Goal: Task Accomplishment & Management: Manage account settings

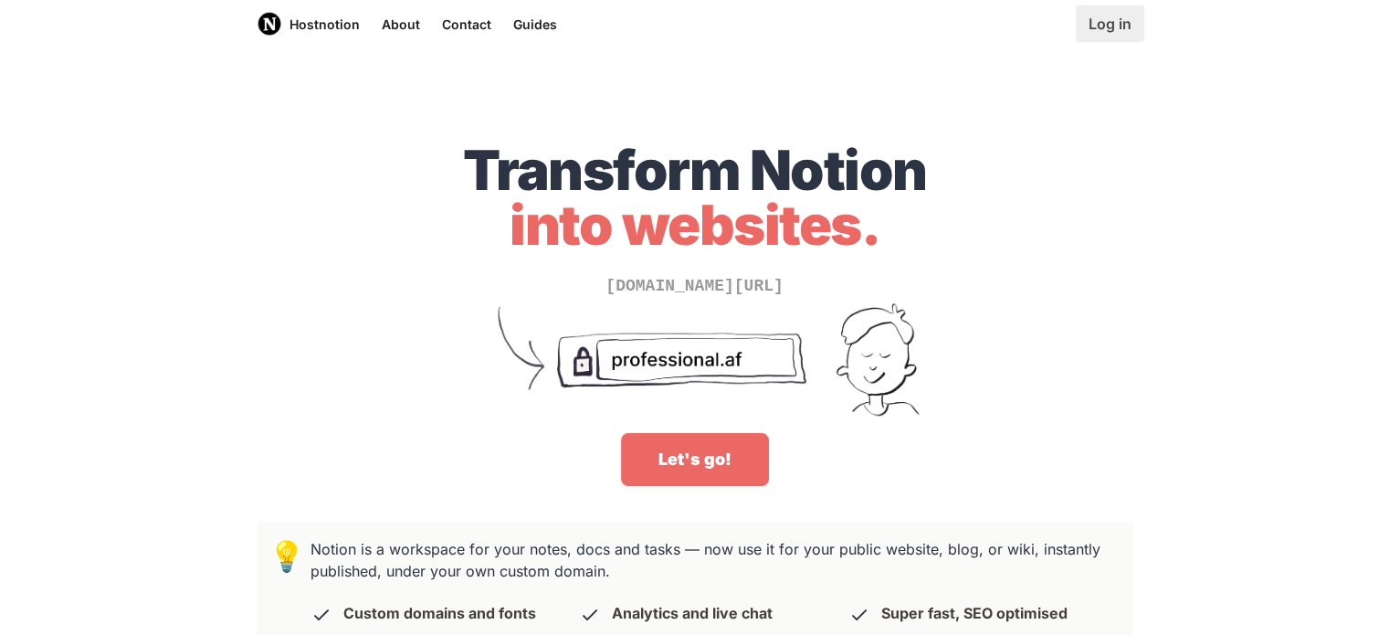
click at [1108, 26] on link "Log in" at bounding box center [1110, 23] width 68 height 37
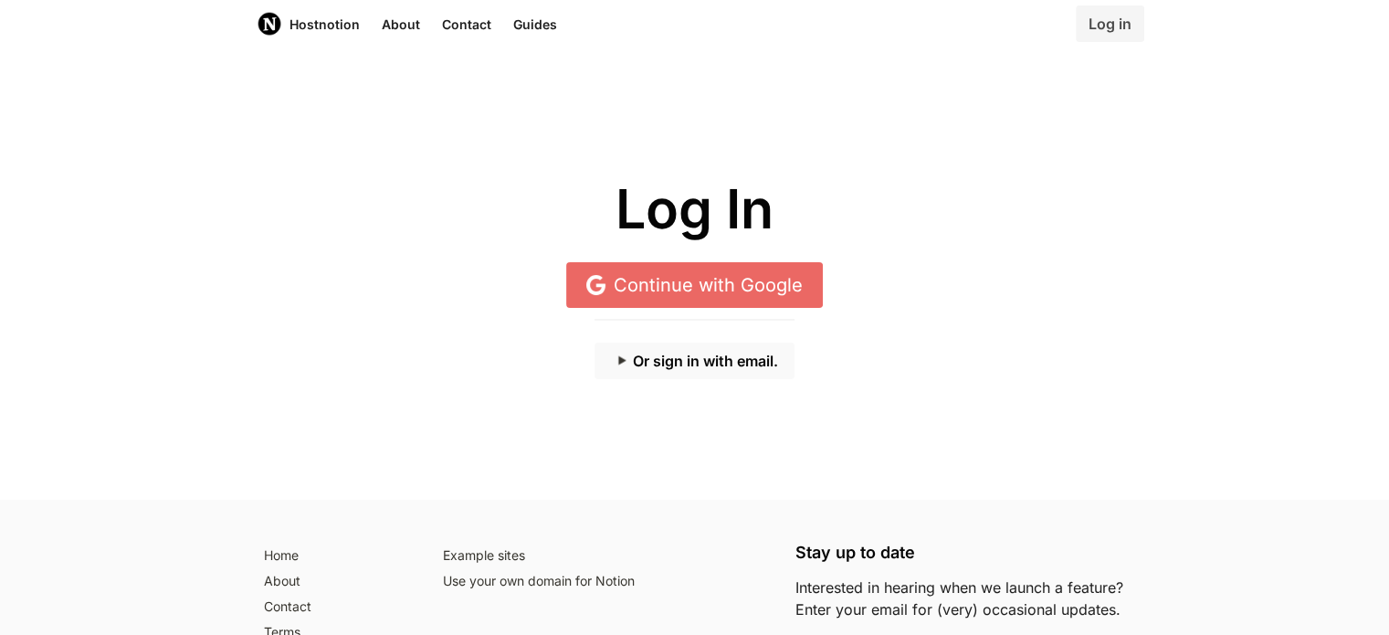
click at [692, 358] on button "Or sign in with email." at bounding box center [694, 360] width 200 height 37
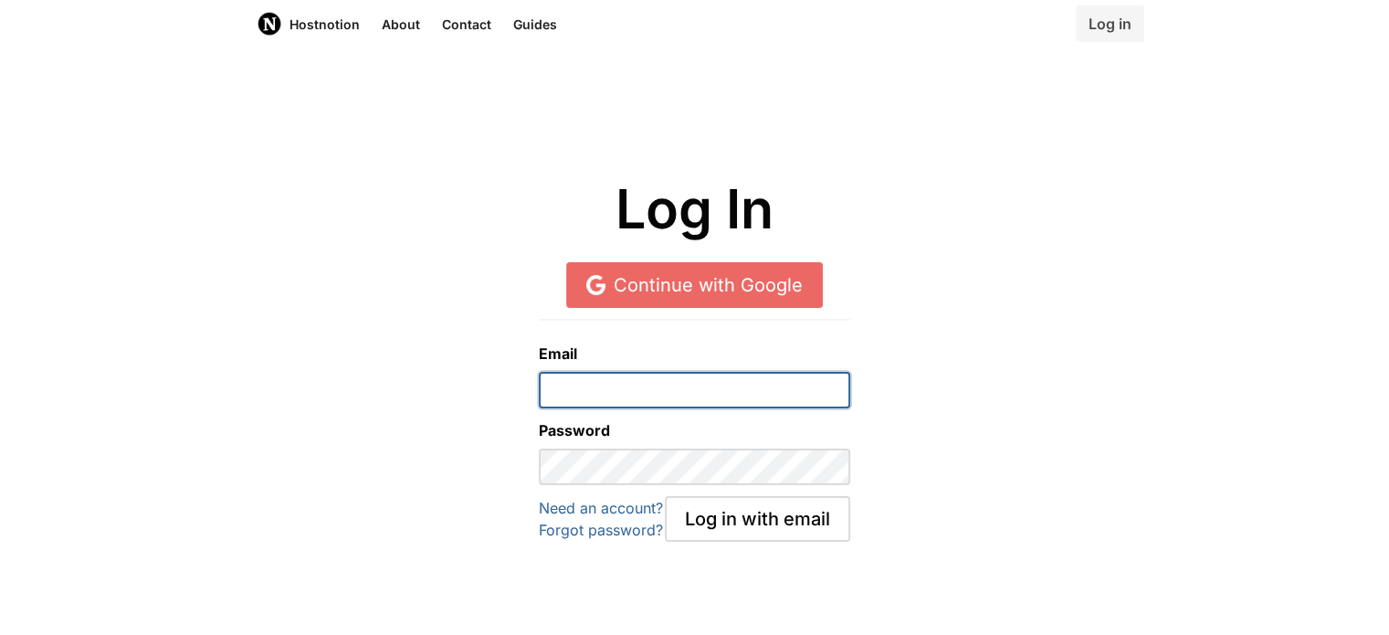
click at [636, 379] on input "email" at bounding box center [694, 390] width 311 height 37
paste input "[EMAIL_ADDRESS][DOMAIN_NAME]"
type input "[EMAIL_ADDRESS][DOMAIN_NAME]"
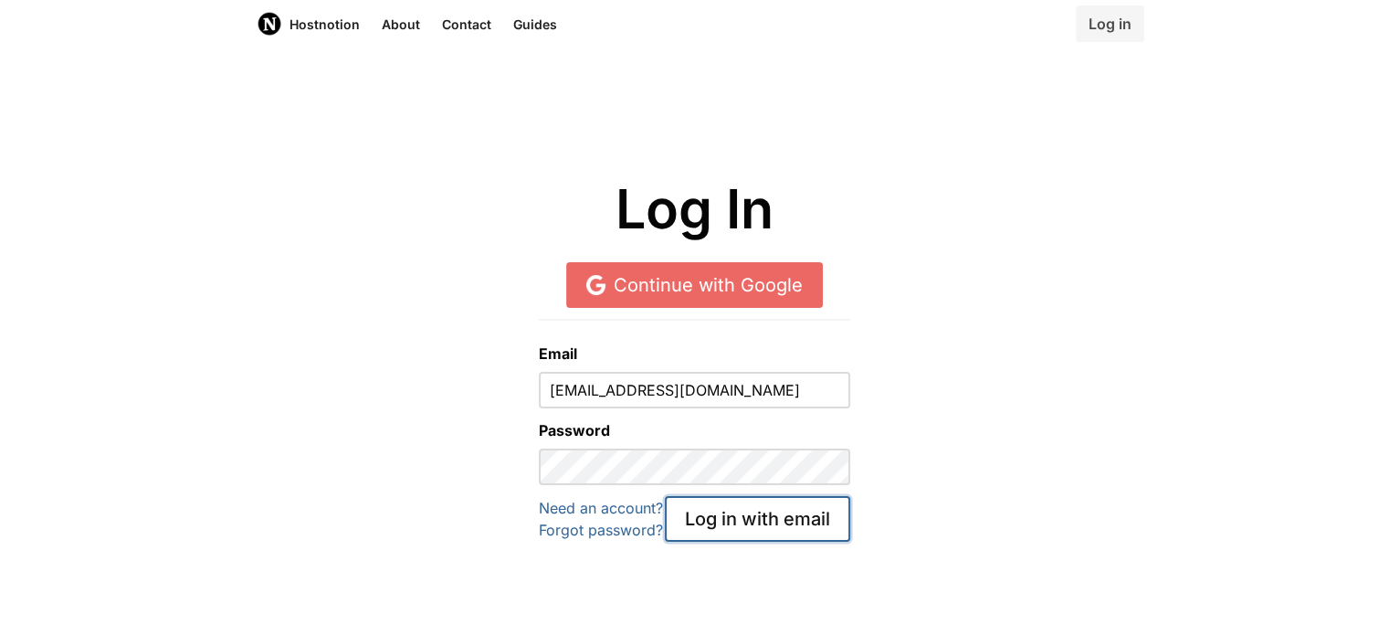
click at [753, 525] on button "Log in with email" at bounding box center [757, 519] width 185 height 46
click at [767, 518] on div "Log in with email" at bounding box center [757, 519] width 185 height 46
click at [786, 525] on div "Log in with email" at bounding box center [757, 519] width 185 height 46
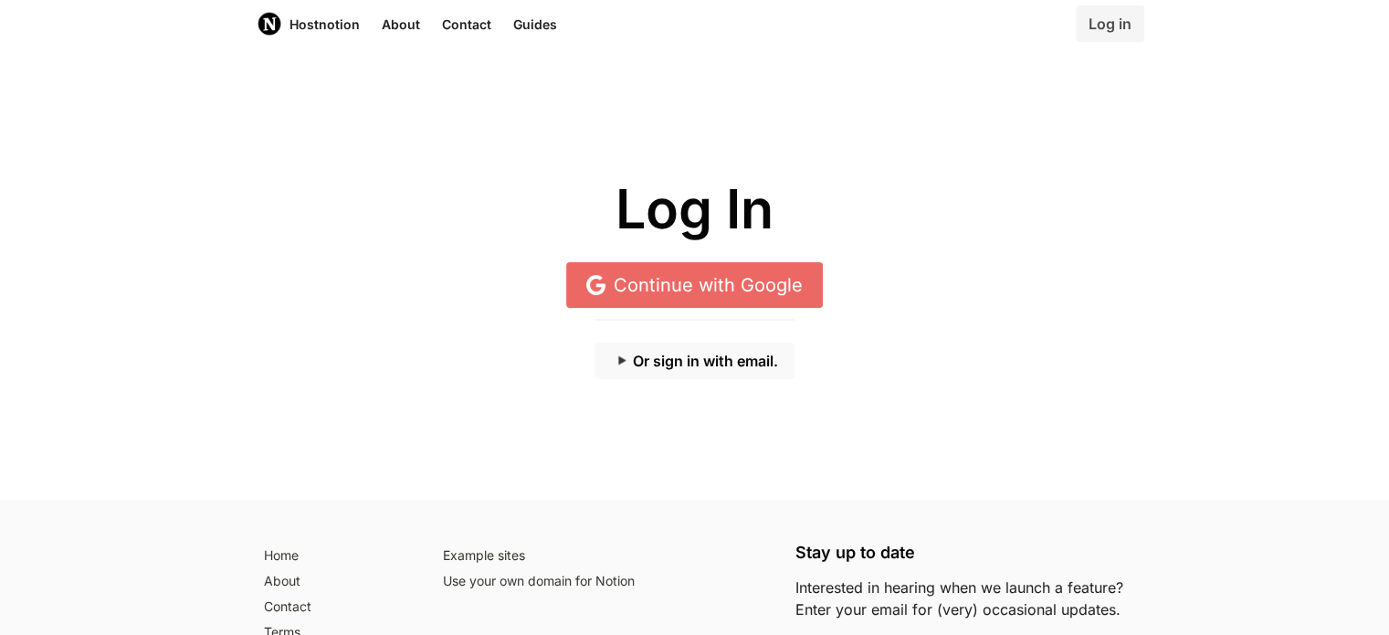
click at [708, 373] on button "Or sign in with email." at bounding box center [694, 360] width 200 height 37
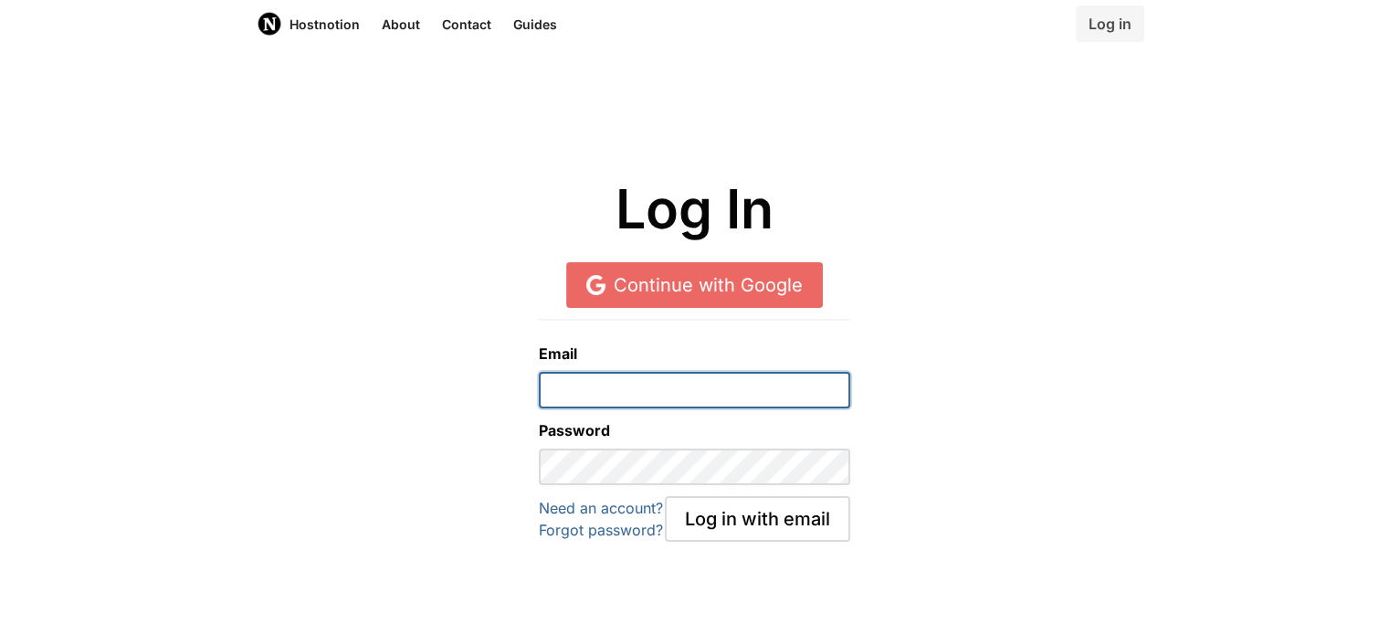
click at [722, 386] on input "email" at bounding box center [694, 390] width 311 height 37
type input "[EMAIL_ADDRESS][DOMAIN_NAME]"
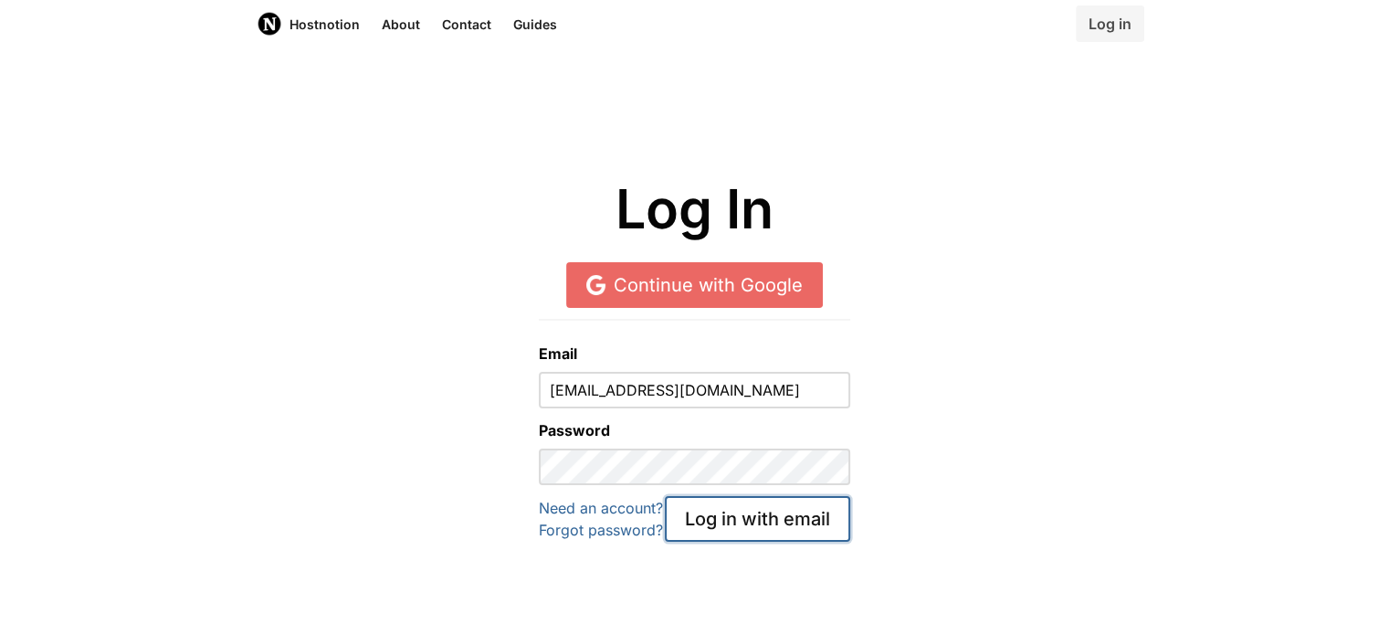
click at [730, 532] on button "Log in with email" at bounding box center [757, 519] width 185 height 46
click at [943, 184] on h1 "Log In" at bounding box center [695, 209] width 876 height 61
click at [774, 524] on div "Log in with email" at bounding box center [757, 519] width 185 height 46
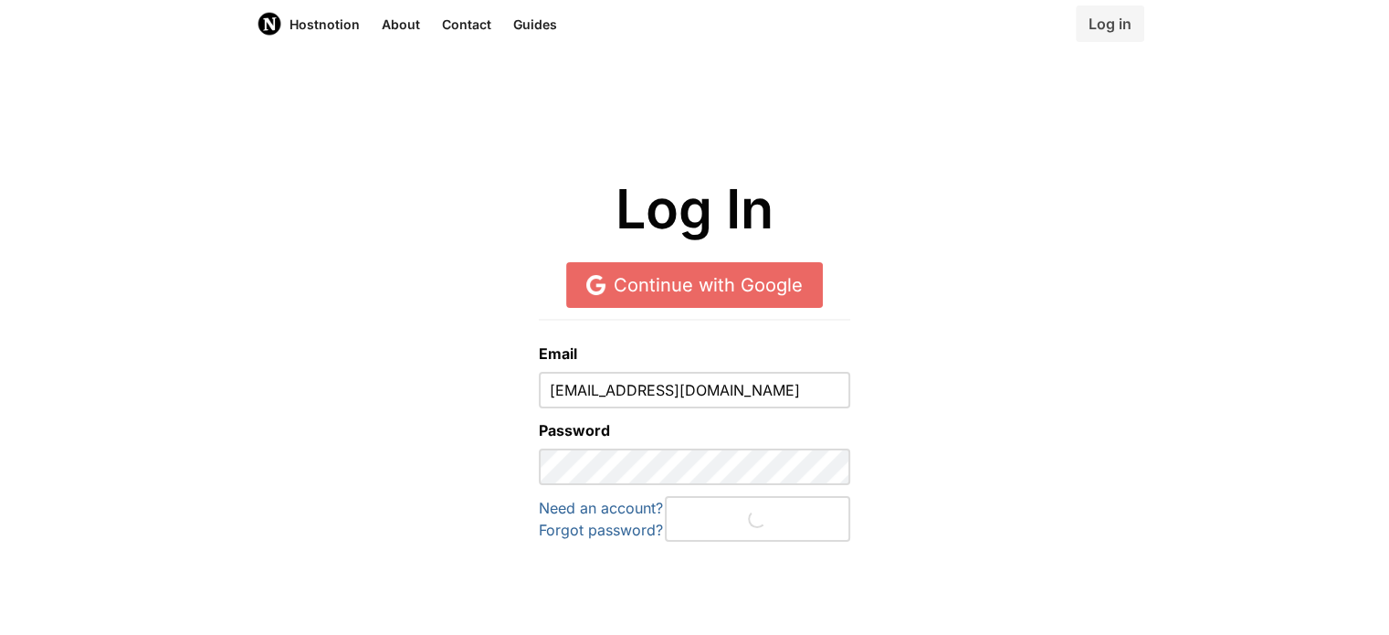
click at [774, 524] on div "Log in with email" at bounding box center [757, 519] width 185 height 46
click at [266, 22] on img "main navigation" at bounding box center [270, 24] width 26 height 26
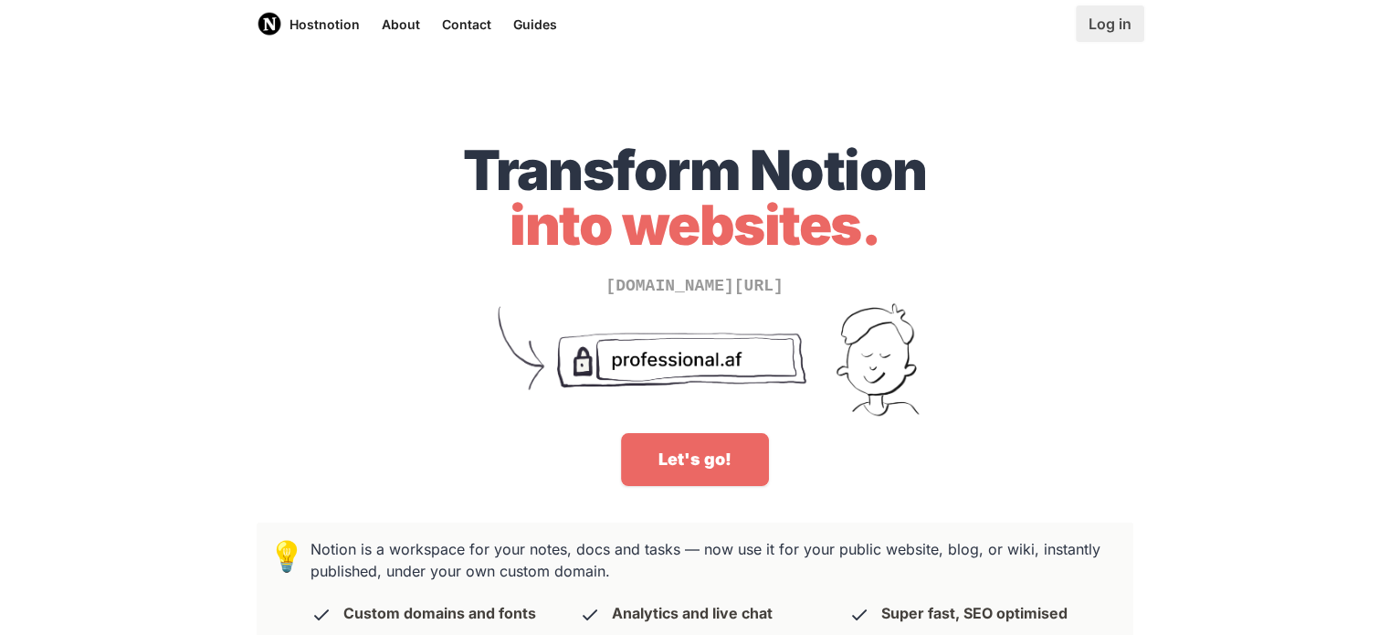
click at [1136, 30] on link "Log in" at bounding box center [1110, 23] width 68 height 37
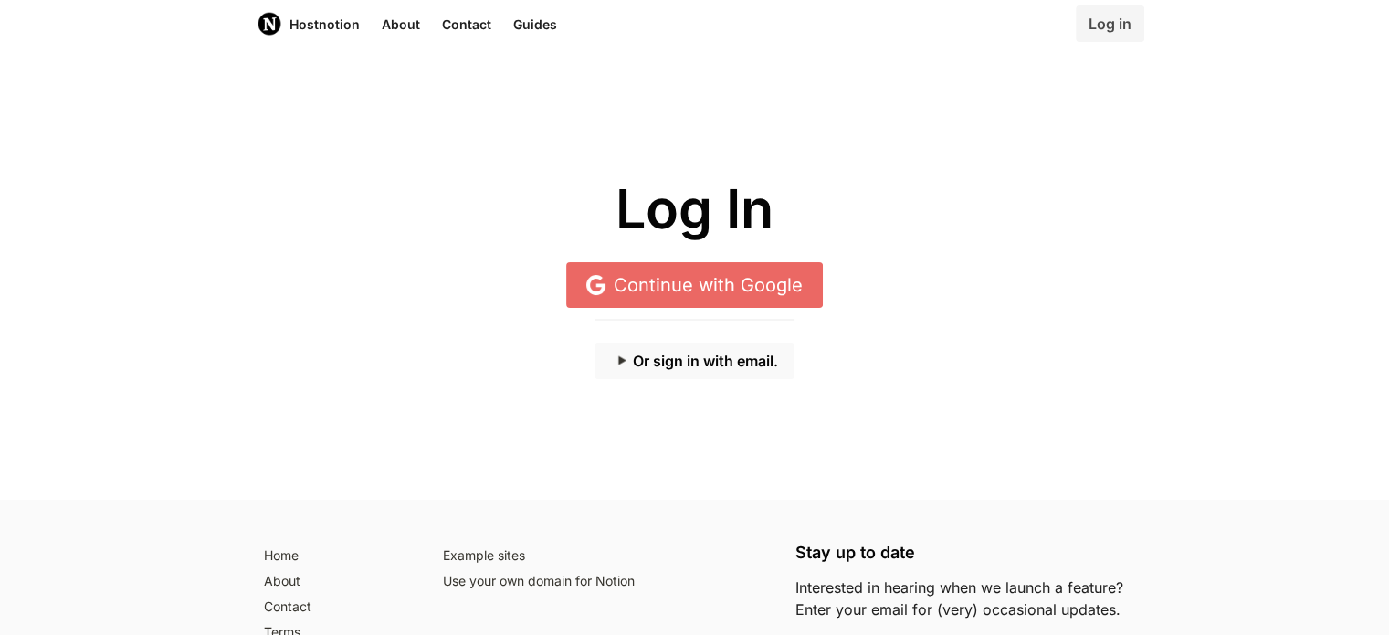
click at [699, 363] on button "Or sign in with email." at bounding box center [694, 360] width 200 height 37
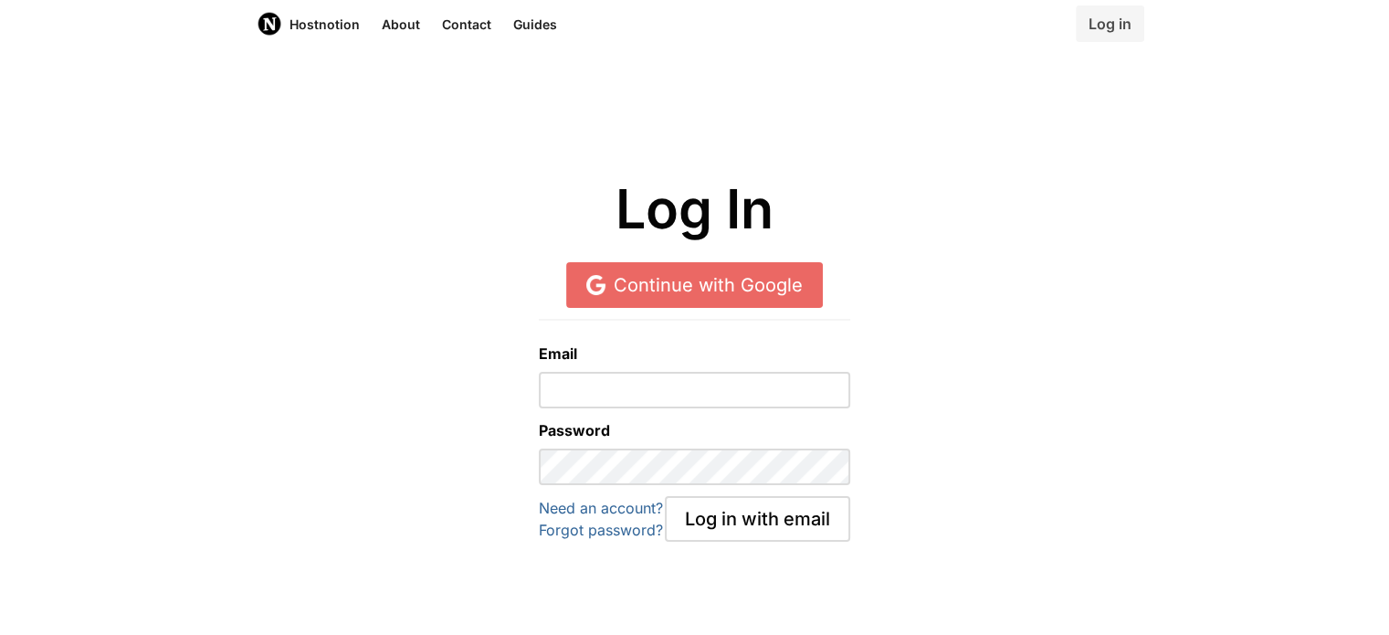
click at [778, 411] on form "Email Password Need an account? Forgot password? Log in with email" at bounding box center [694, 441] width 311 height 199
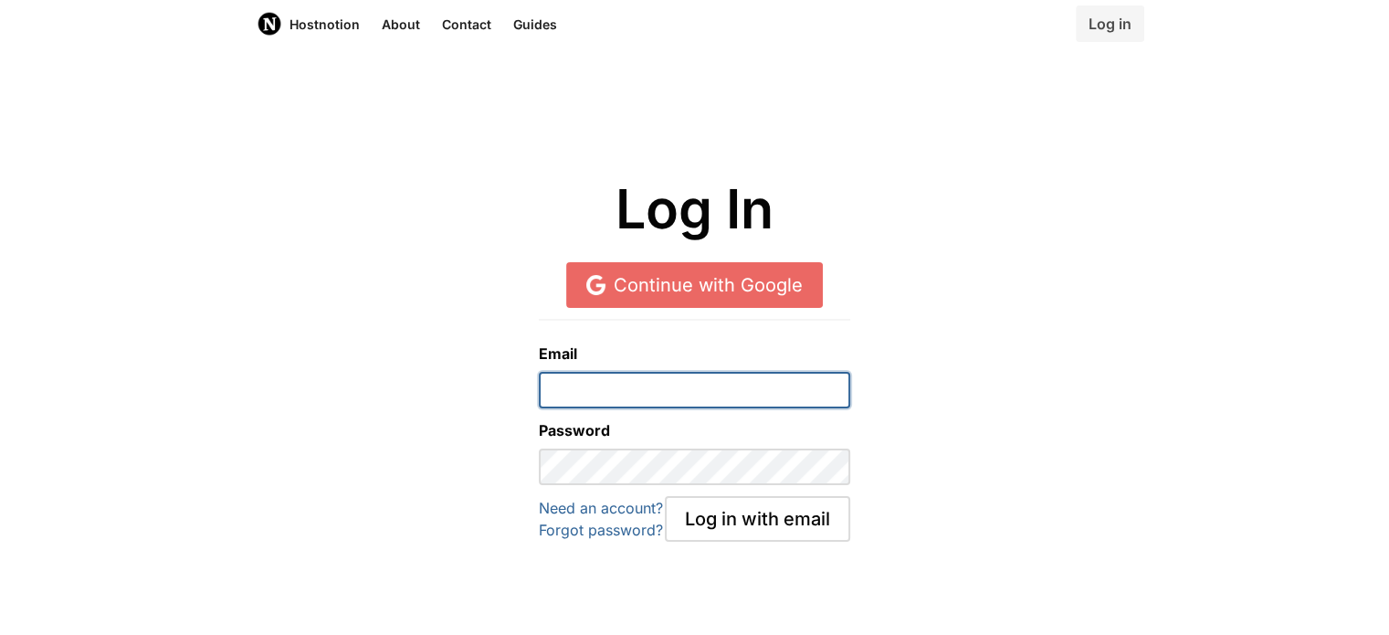
click at [803, 397] on input "email" at bounding box center [694, 390] width 311 height 37
type input "[EMAIL_ADDRESS][DOMAIN_NAME]"
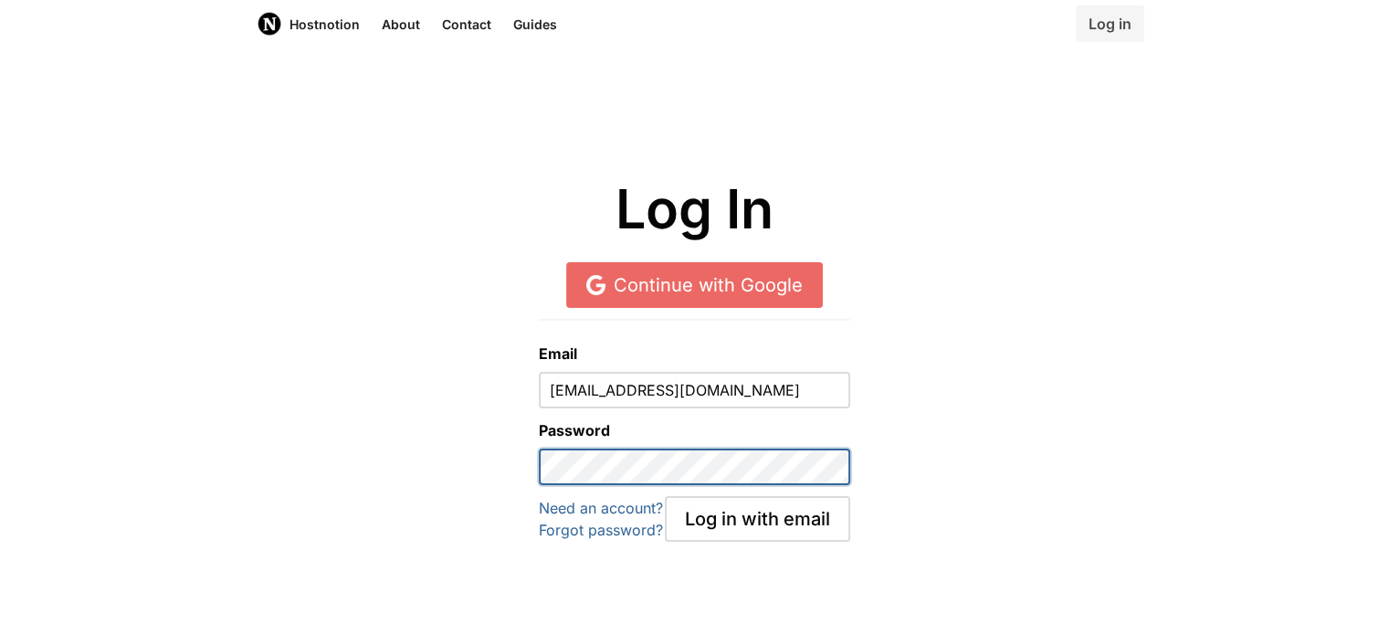
click at [665, 496] on button "Log in with email" at bounding box center [757, 519] width 185 height 46
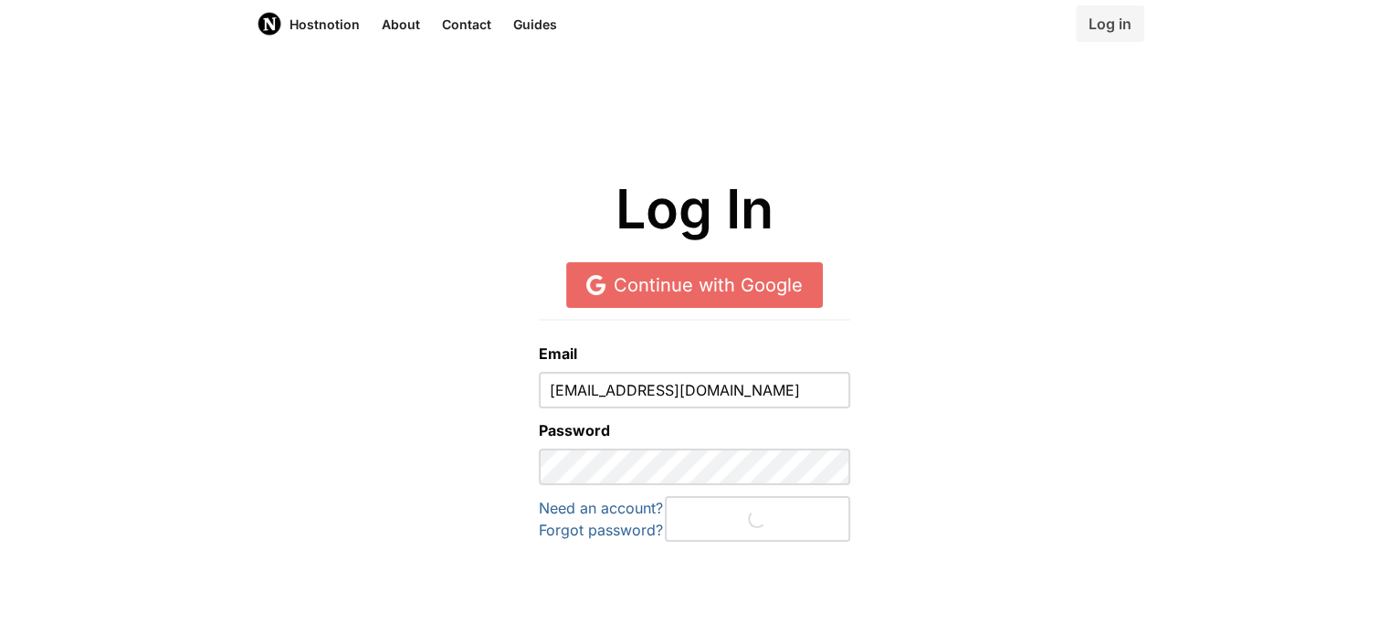
click at [760, 539] on div "Log in with email" at bounding box center [757, 519] width 185 height 46
click at [769, 522] on div "Log in with email" at bounding box center [757, 519] width 185 height 46
